Goal: Navigation & Orientation: Understand site structure

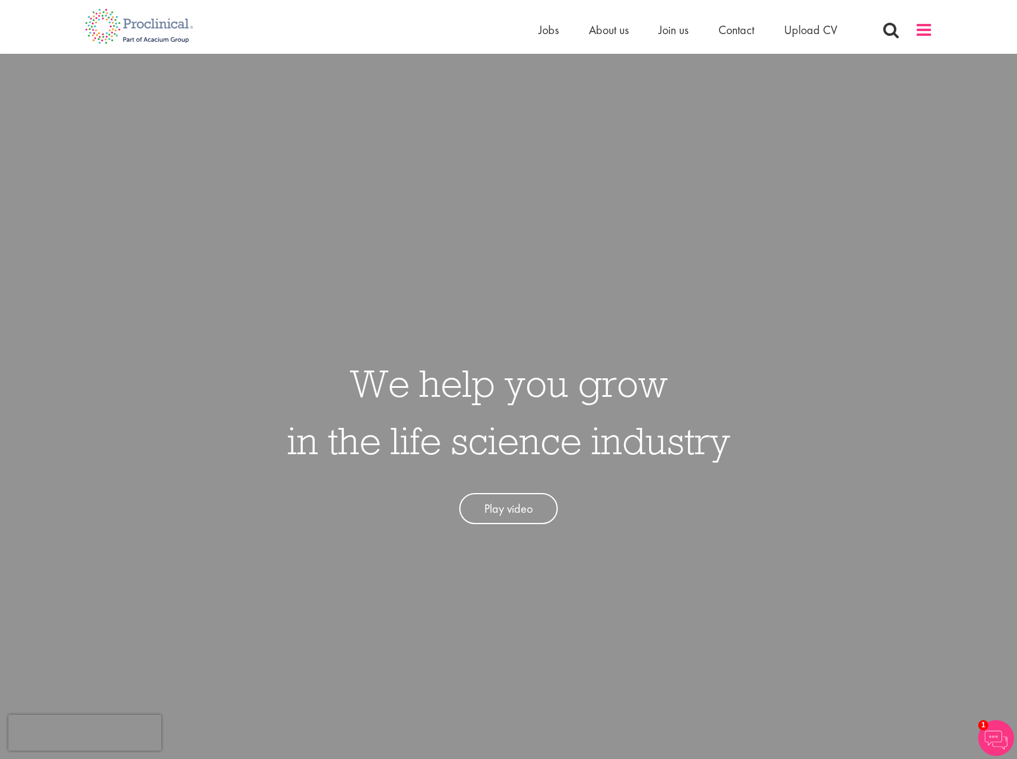
click at [928, 28] on span at bounding box center [924, 30] width 18 height 18
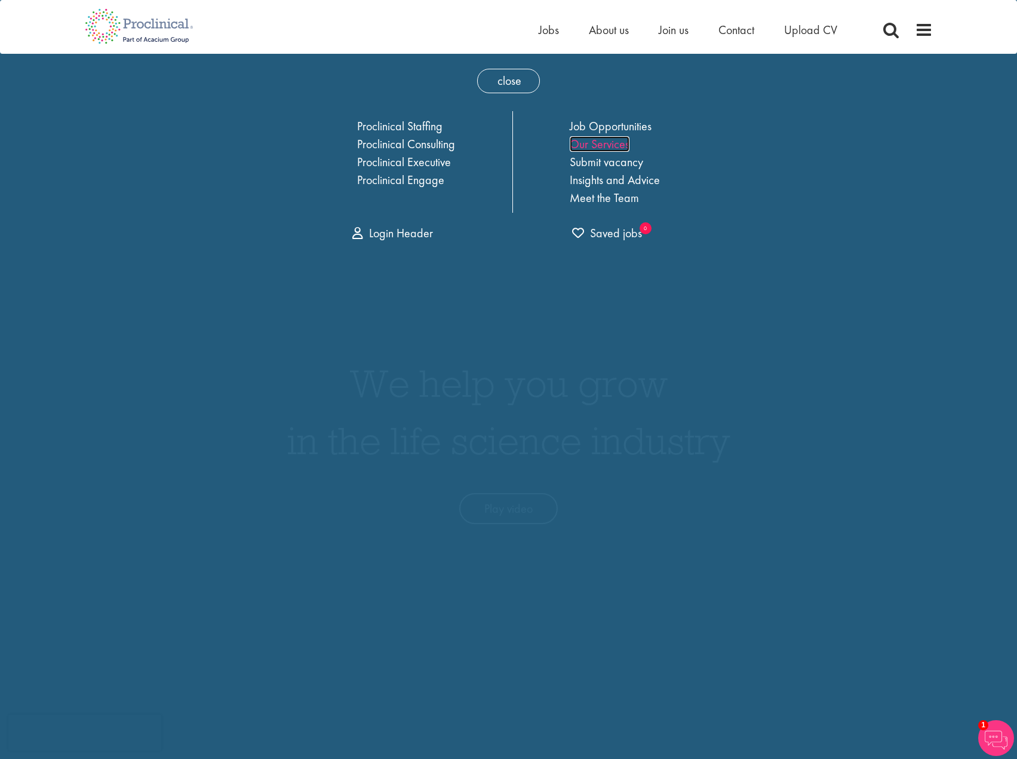
click at [613, 143] on link "Our Services" at bounding box center [600, 144] width 60 height 16
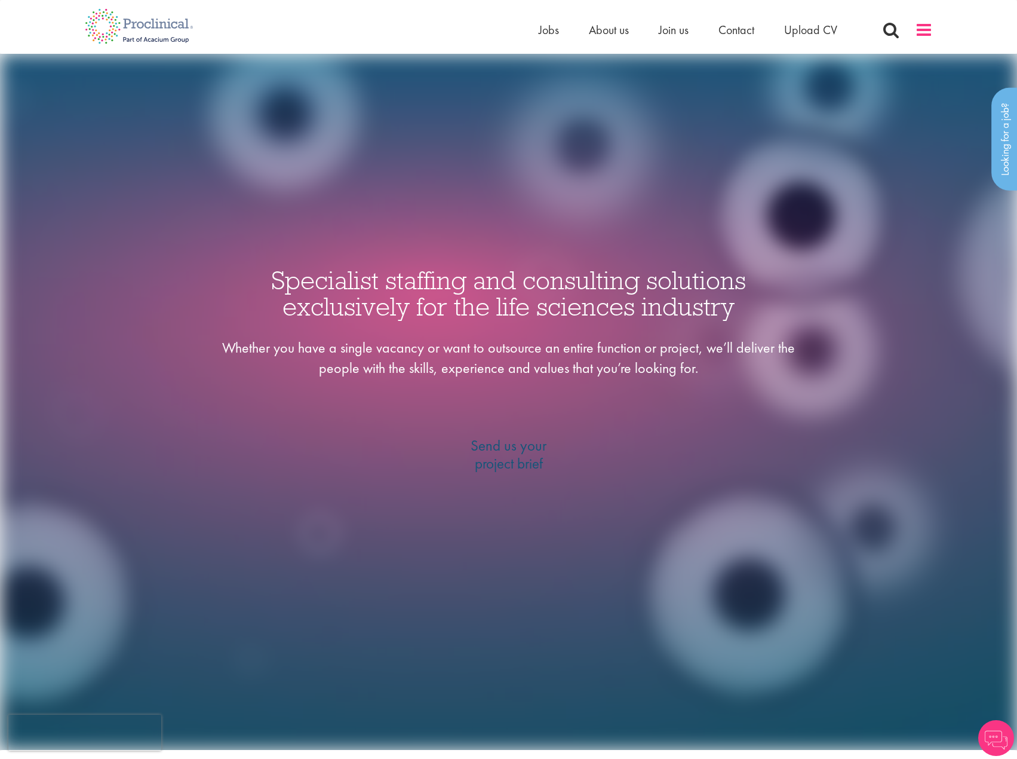
click at [920, 35] on span at bounding box center [924, 30] width 18 height 18
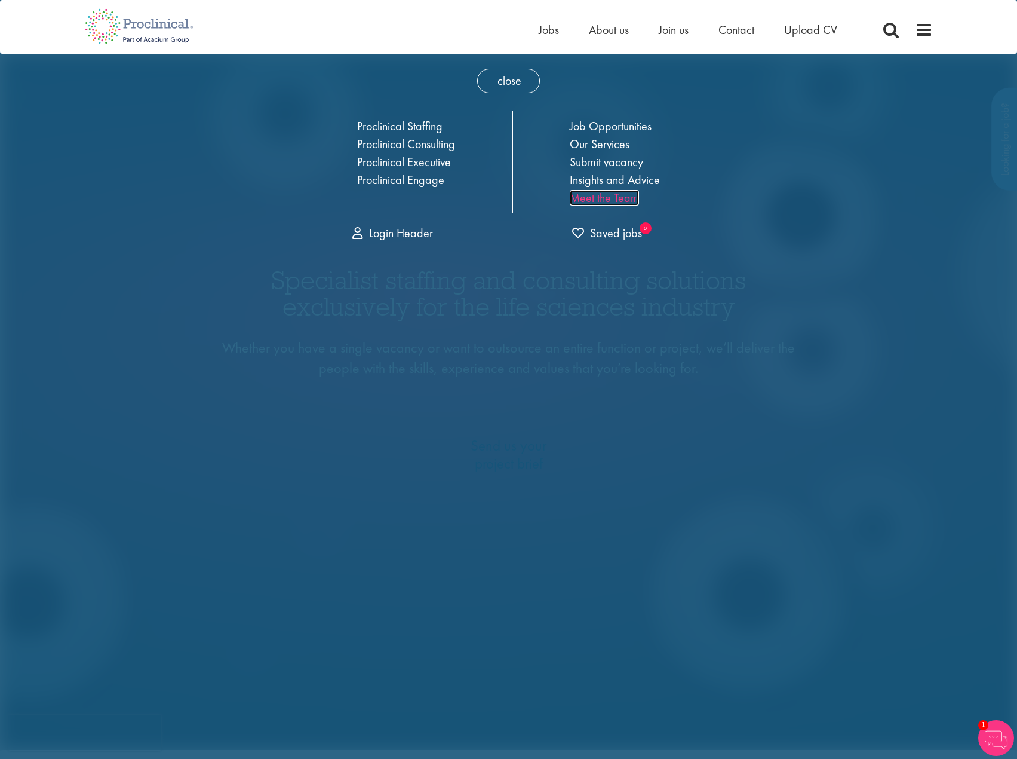
click at [599, 199] on link "Meet the Team" at bounding box center [604, 198] width 69 height 16
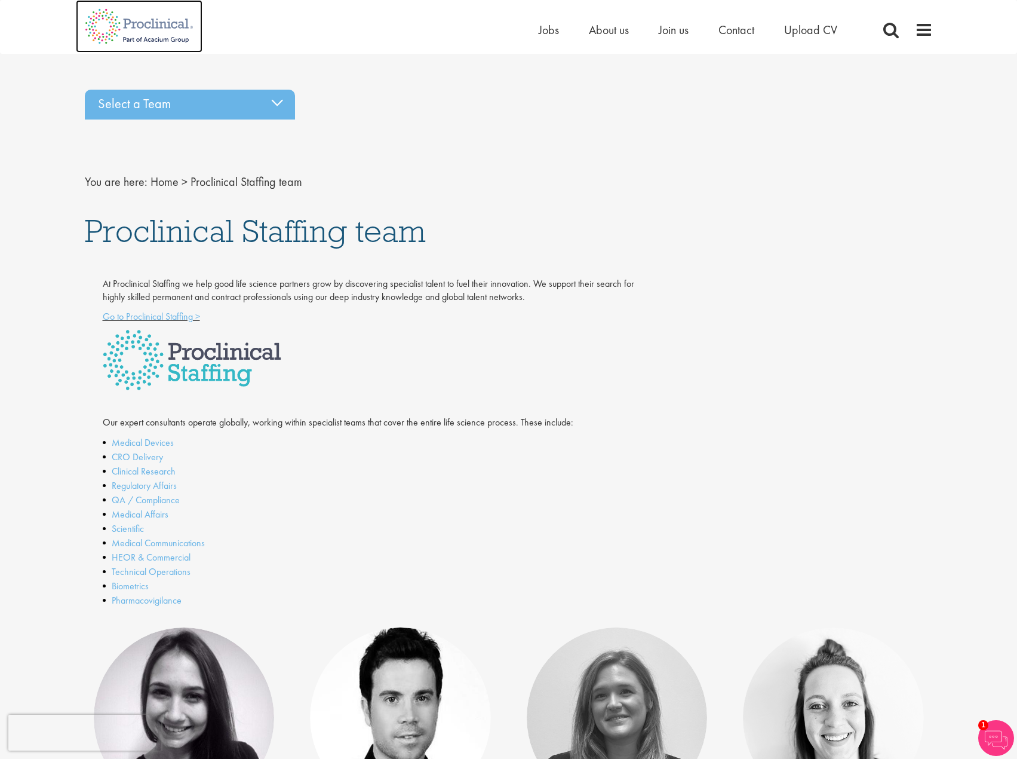
click at [119, 28] on img at bounding box center [139, 26] width 127 height 53
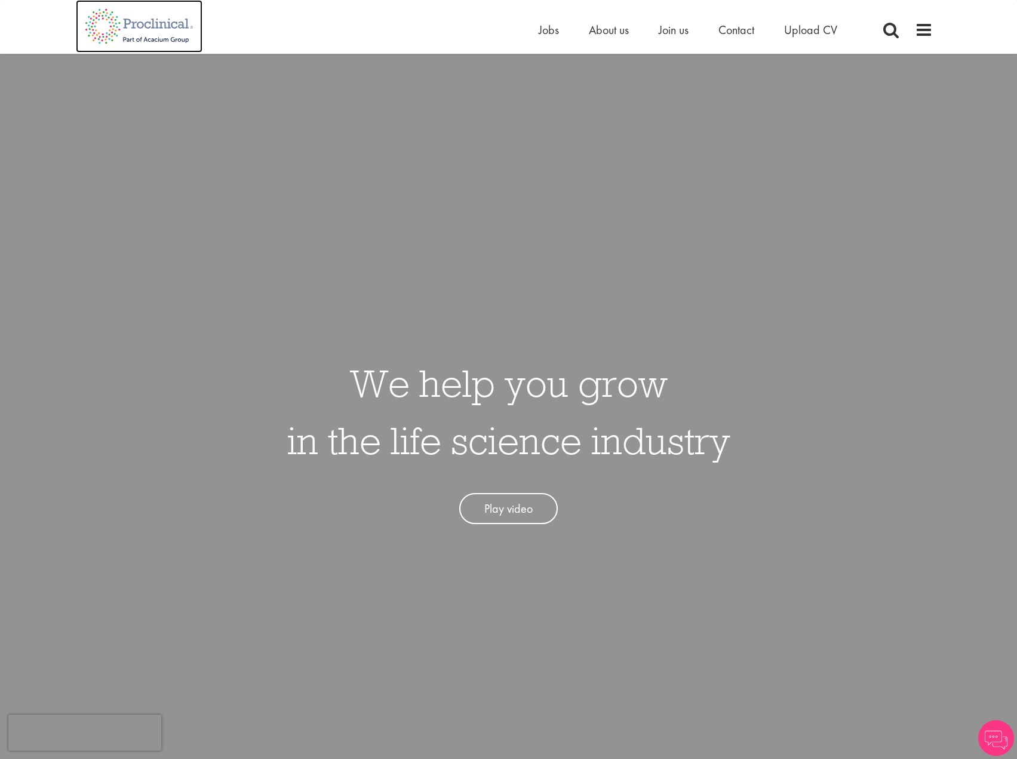
click at [124, 26] on img at bounding box center [139, 26] width 127 height 53
